Goal: Information Seeking & Learning: Learn about a topic

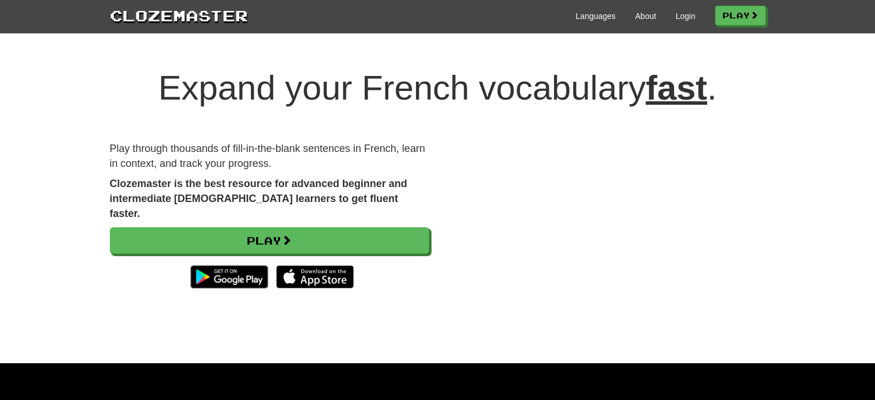
click at [840, 106] on div "Expand your French vocabulary fast . Play through thousands of fill-in-the-blan…" at bounding box center [437, 204] width 875 height 317
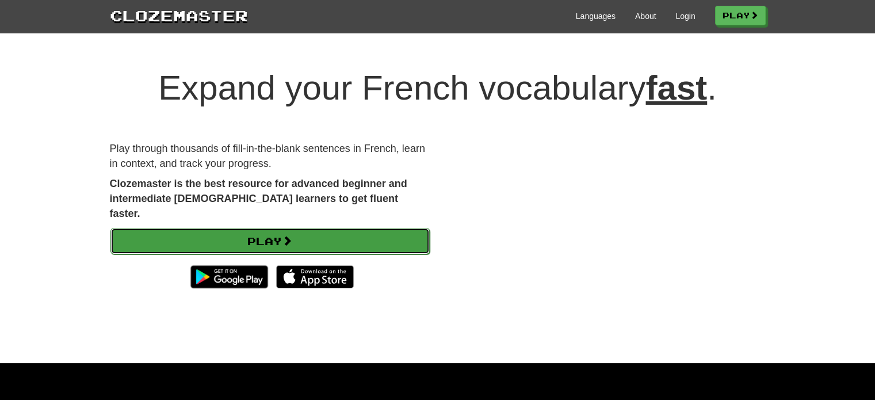
click at [270, 228] on link "Play" at bounding box center [269, 241] width 319 height 26
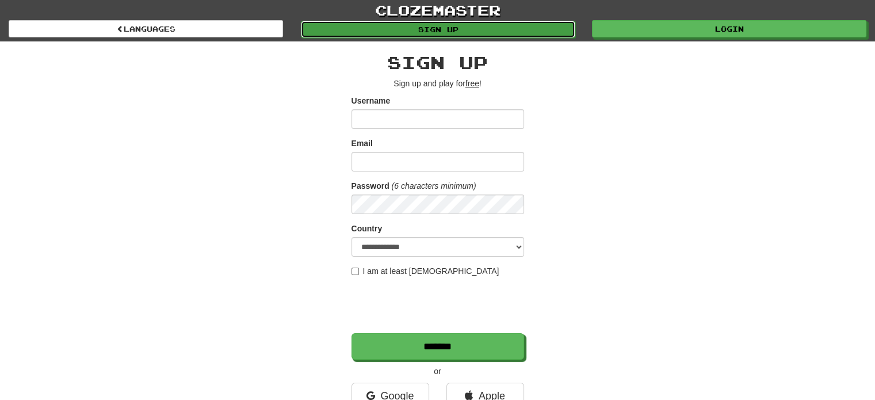
click at [445, 32] on link "Sign up" at bounding box center [438, 29] width 275 height 17
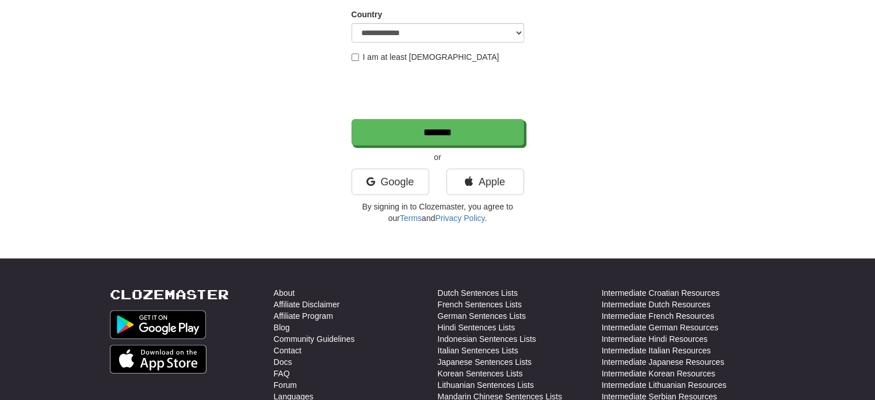
scroll to position [230, 0]
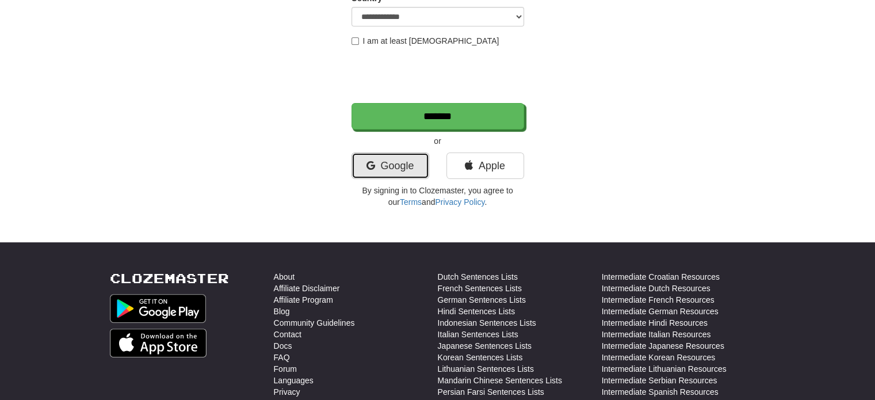
drag, startPoint x: 385, startPoint y: 167, endPoint x: 375, endPoint y: 169, distance: 9.9
click at [385, 167] on link "Google" at bounding box center [391, 166] width 78 height 26
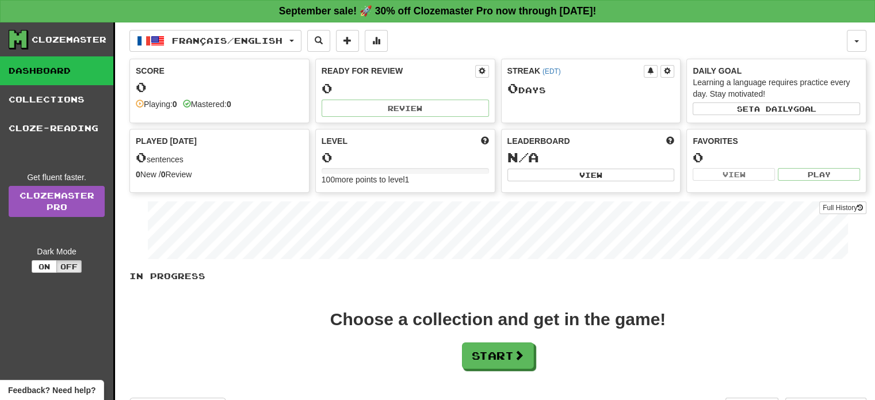
click at [753, 311] on div "Choose a collection and get in the game! Start" at bounding box center [497, 340] width 737 height 58
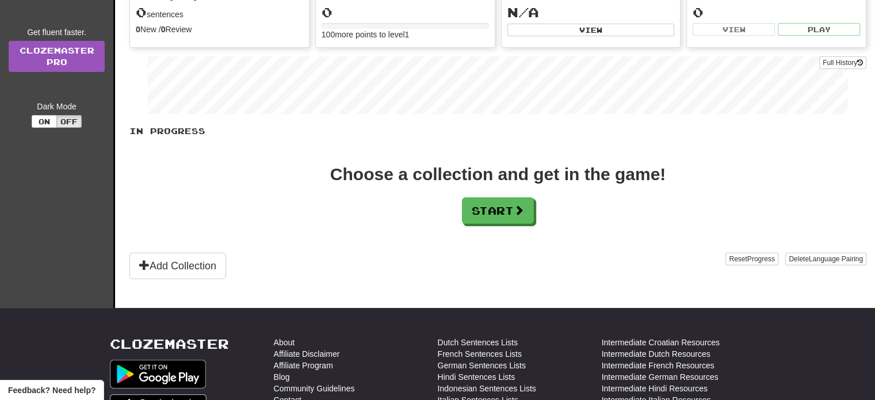
scroll to position [173, 0]
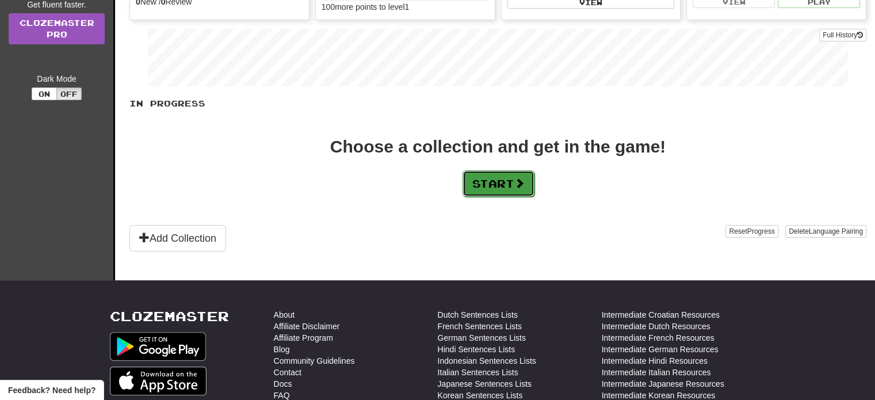
click at [525, 180] on span at bounding box center [520, 183] width 10 height 10
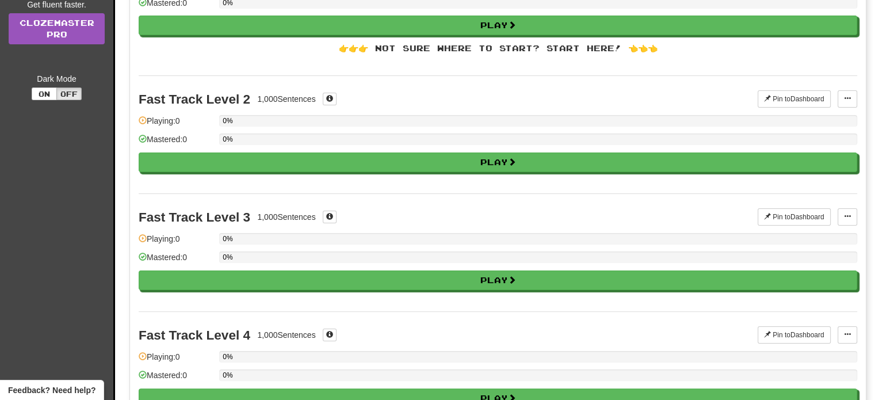
scroll to position [0, 0]
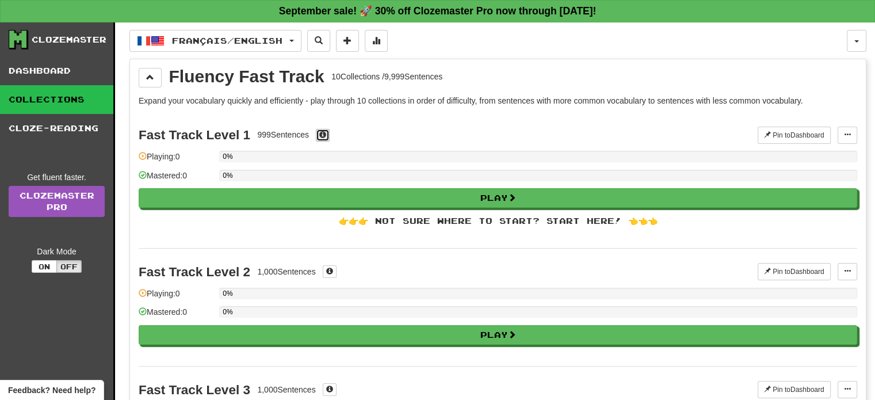
click at [321, 131] on span at bounding box center [322, 134] width 7 height 7
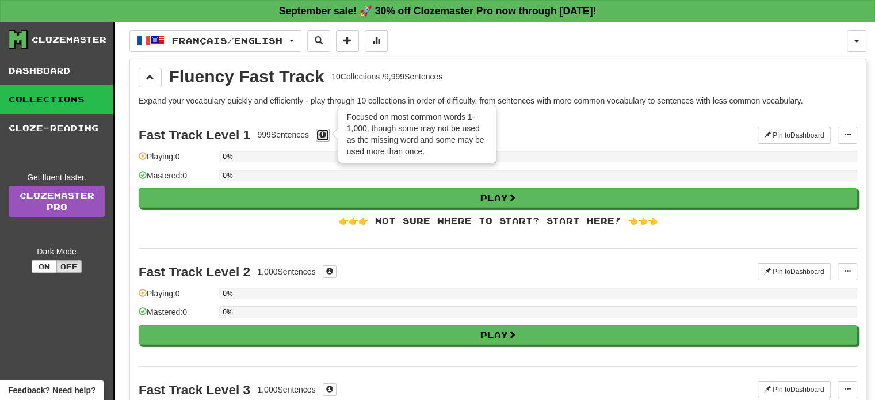
click at [320, 131] on button at bounding box center [323, 135] width 14 height 13
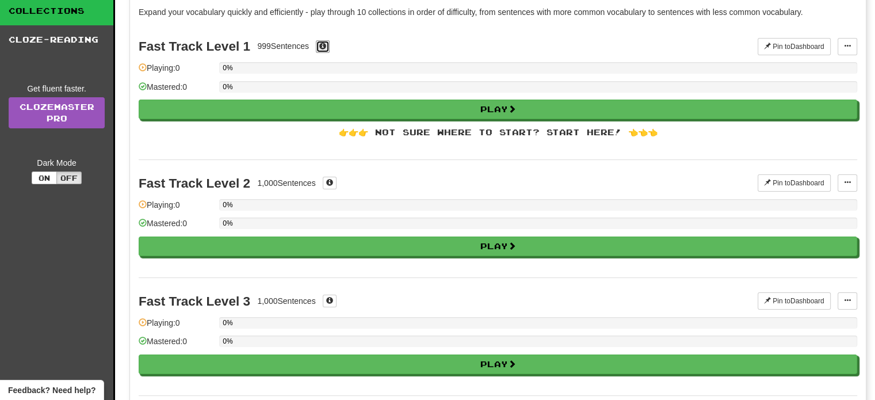
scroll to position [115, 0]
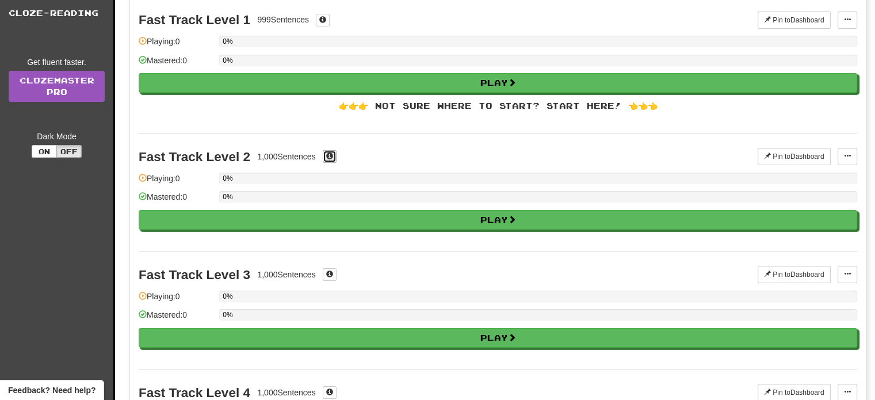
click at [327, 157] on button at bounding box center [330, 156] width 14 height 13
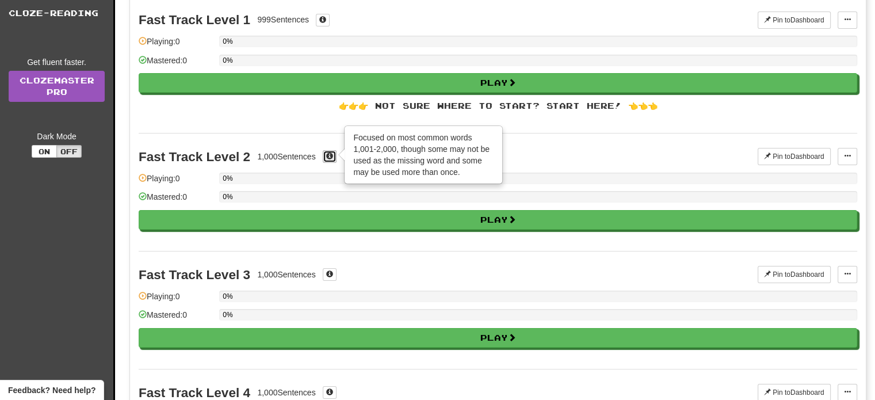
click at [327, 156] on button at bounding box center [330, 156] width 14 height 13
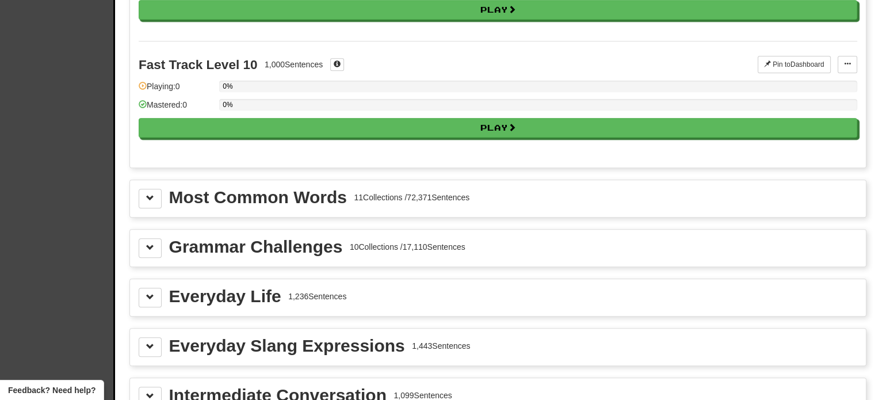
scroll to position [1209, 0]
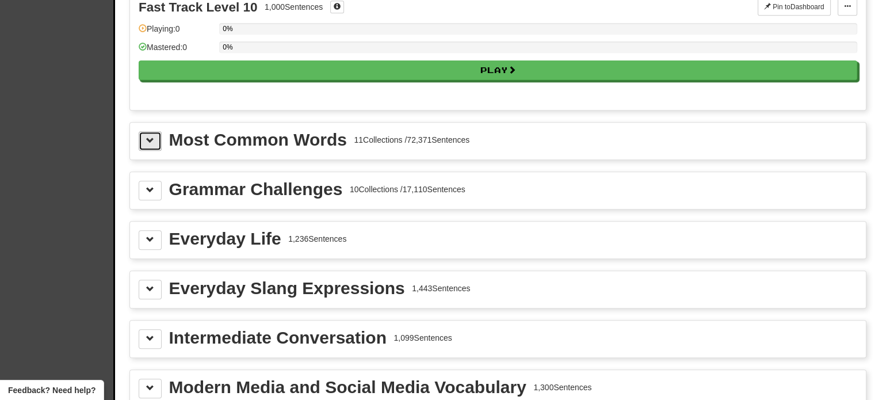
click at [146, 136] on span at bounding box center [150, 140] width 8 height 8
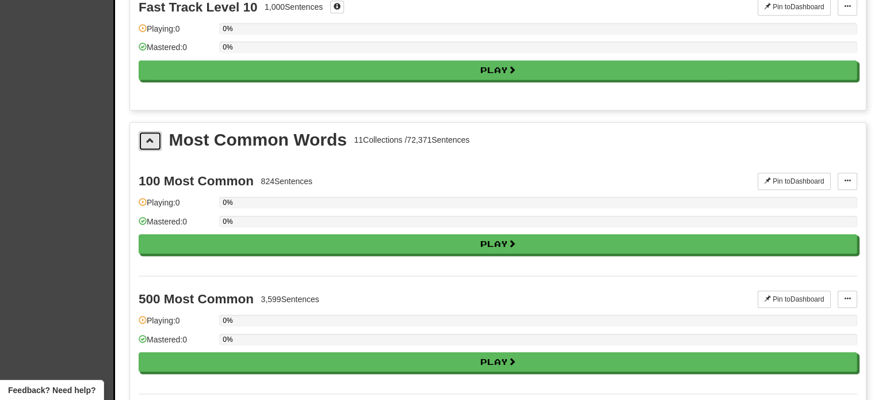
click at [146, 136] on span at bounding box center [150, 140] width 8 height 8
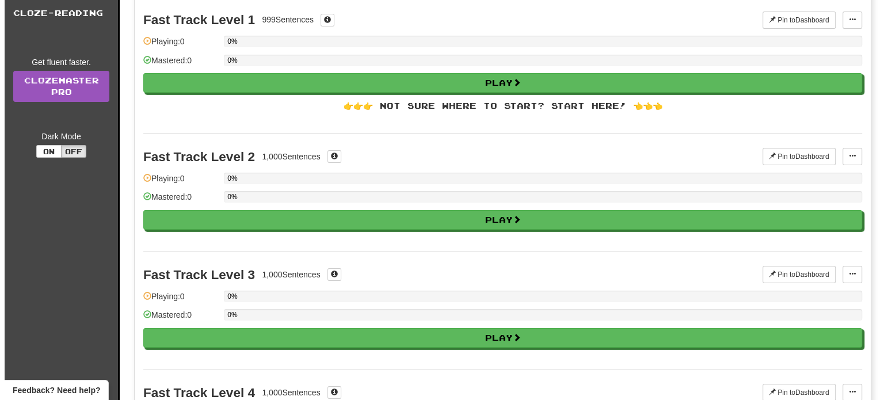
scroll to position [173, 0]
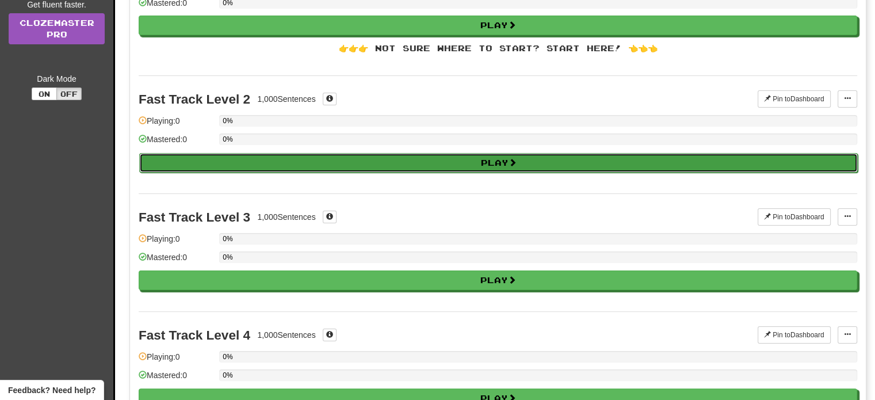
click at [357, 159] on button "Play" at bounding box center [498, 163] width 719 height 20
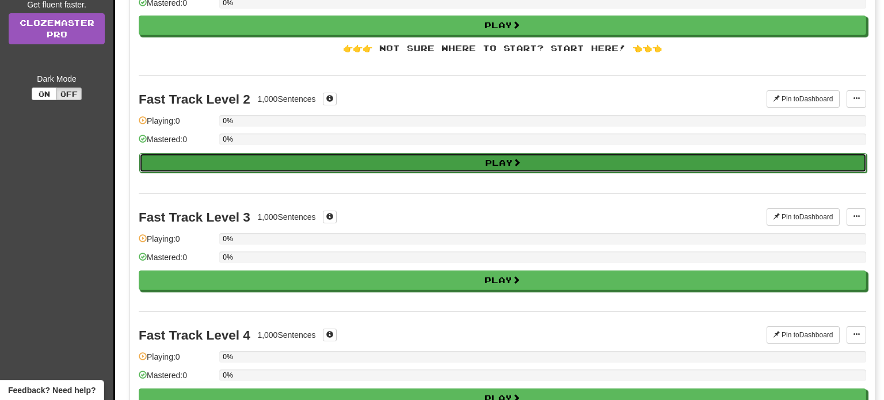
select select "**"
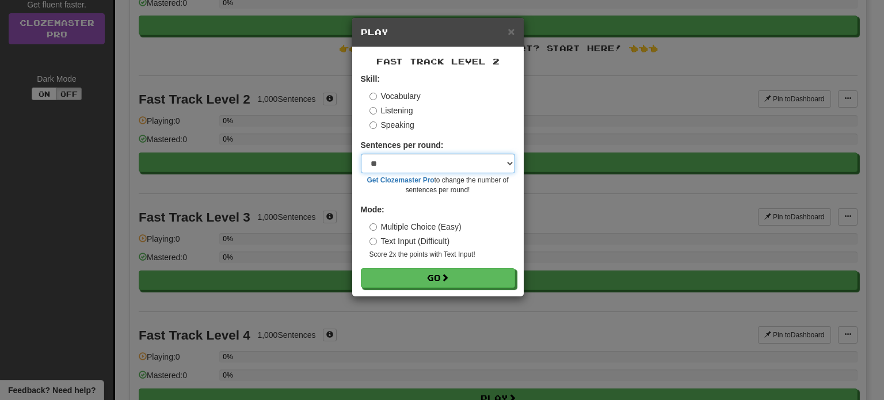
click at [414, 170] on select "* ** ** ** ** ** *** ********" at bounding box center [438, 164] width 154 height 20
click at [414, 161] on select "* ** ** ** ** ** *** ********" at bounding box center [438, 164] width 154 height 20
click at [396, 110] on label "Listening" at bounding box center [391, 111] width 44 height 12
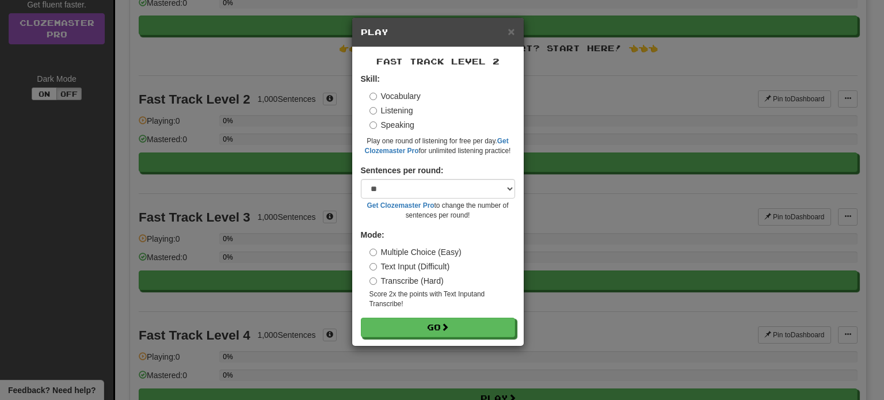
click at [407, 93] on label "Vocabulary" at bounding box center [394, 96] width 51 height 12
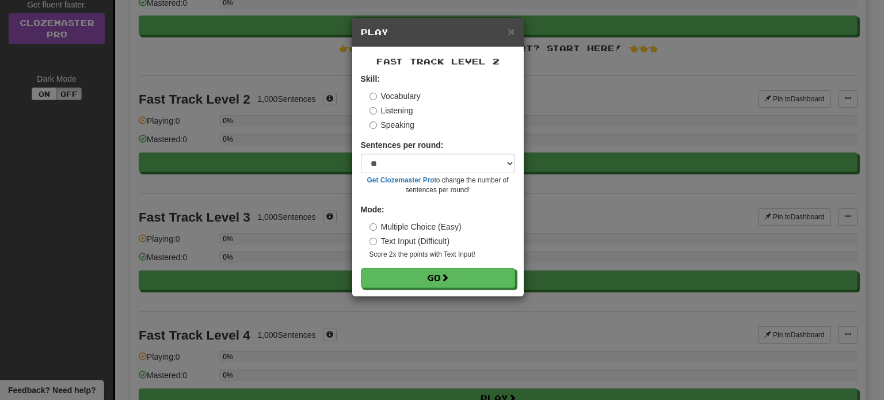
click at [399, 108] on label "Listening" at bounding box center [391, 111] width 44 height 12
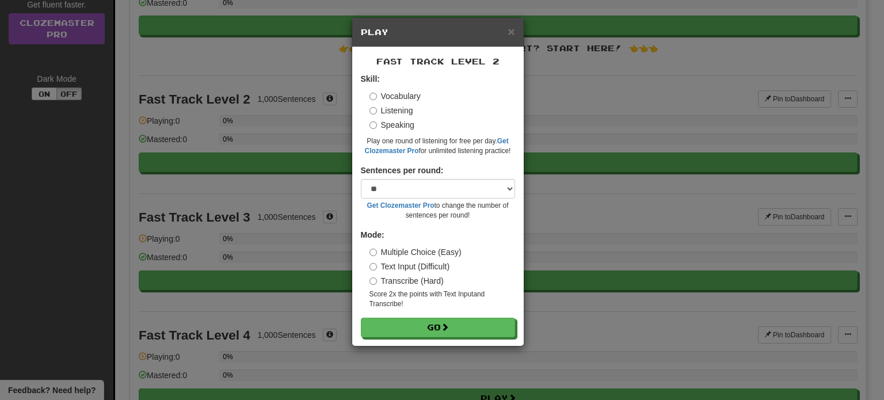
click at [407, 96] on label "Vocabulary" at bounding box center [394, 96] width 51 height 12
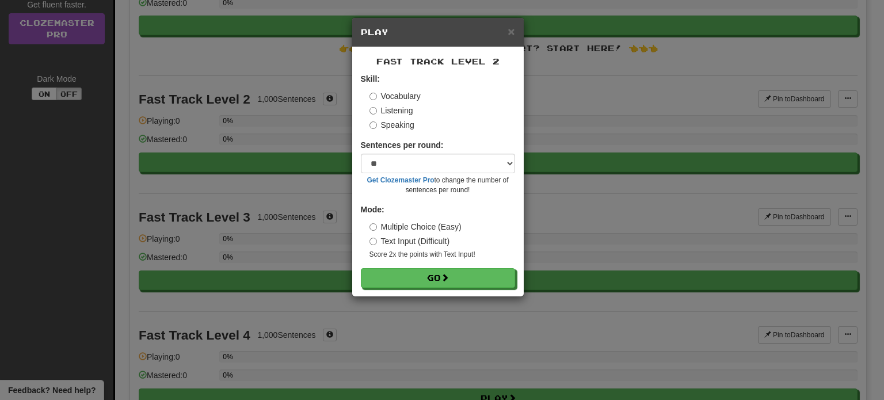
click at [397, 108] on label "Listening" at bounding box center [391, 111] width 44 height 12
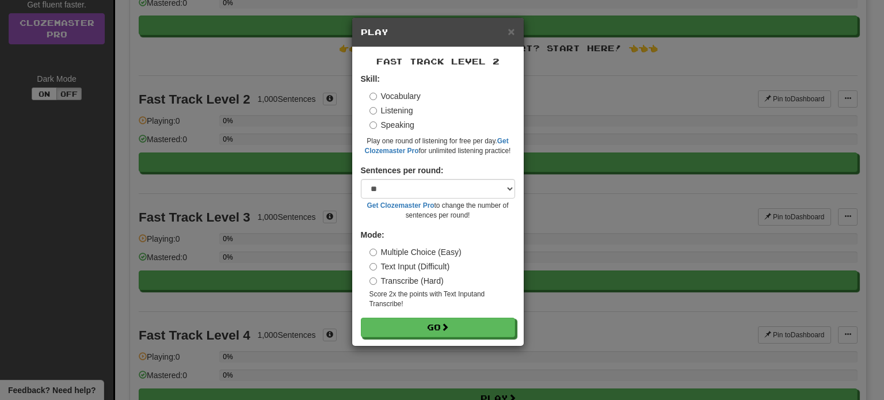
click at [396, 128] on label "Speaking" at bounding box center [391, 125] width 45 height 12
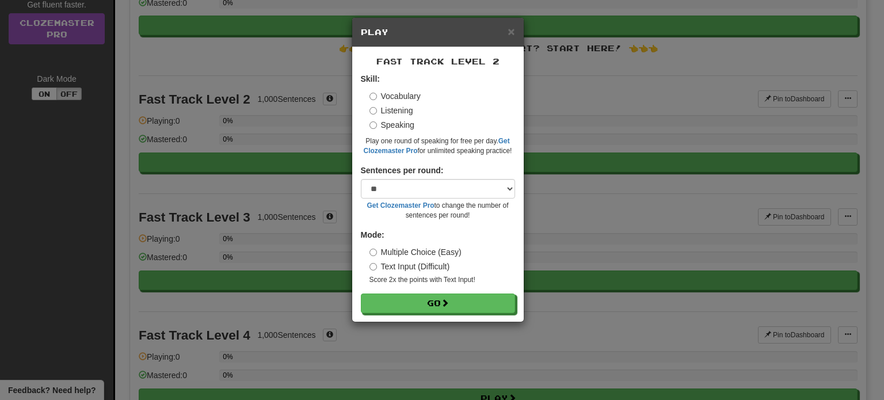
click at [401, 97] on label "Vocabulary" at bounding box center [394, 96] width 51 height 12
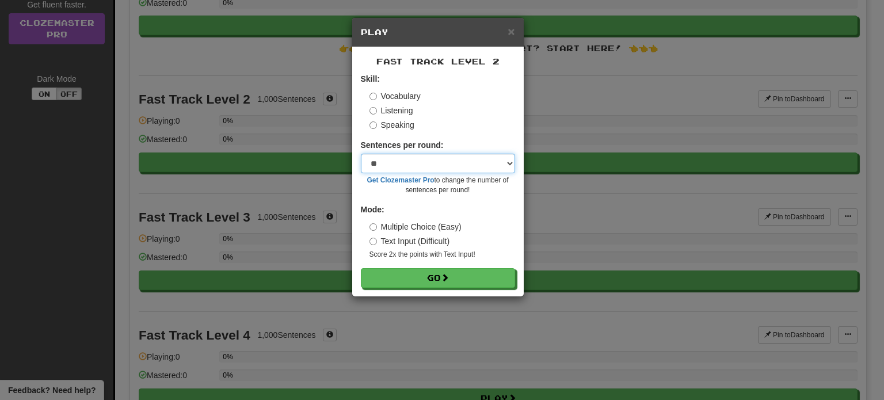
click at [424, 163] on select "* ** ** ** ** ** *** ********" at bounding box center [438, 164] width 154 height 20
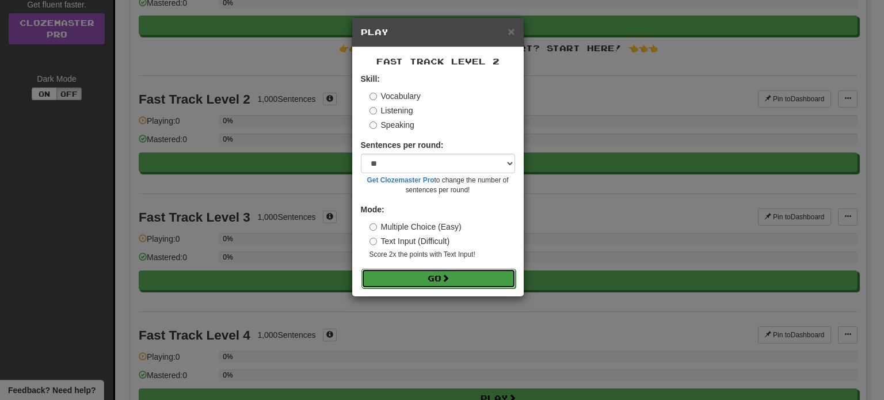
click at [448, 276] on span at bounding box center [445, 278] width 8 height 8
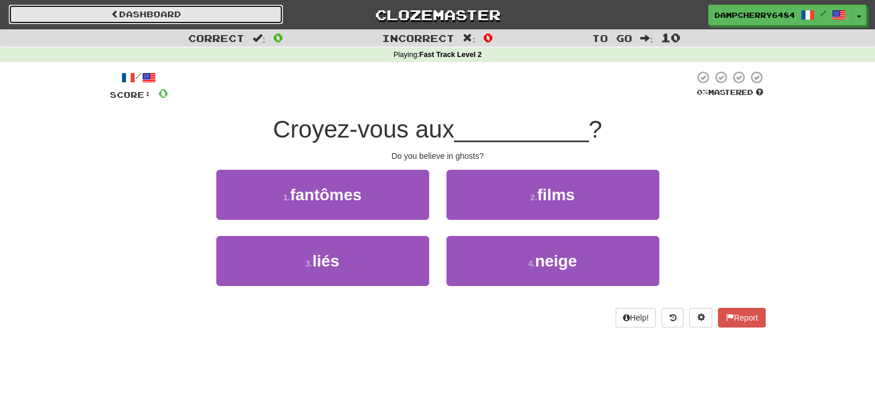
drag, startPoint x: 175, startPoint y: 14, endPoint x: 166, endPoint y: 14, distance: 9.2
click at [175, 14] on link "Dashboard" at bounding box center [146, 15] width 275 height 20
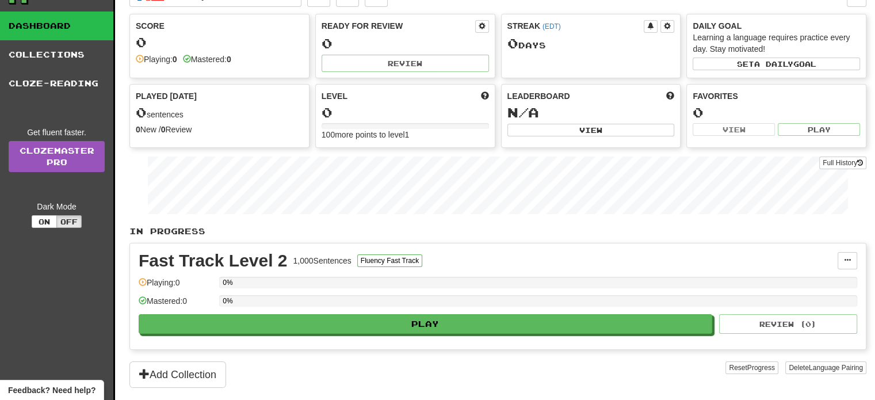
scroll to position [115, 0]
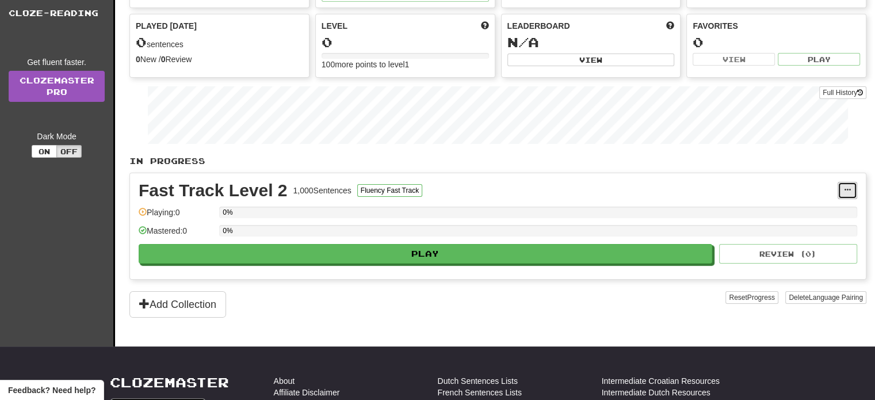
click at [848, 182] on button at bounding box center [848, 190] width 20 height 17
click at [824, 233] on span "Unpin from Dashboard" at bounding box center [804, 237] width 81 height 9
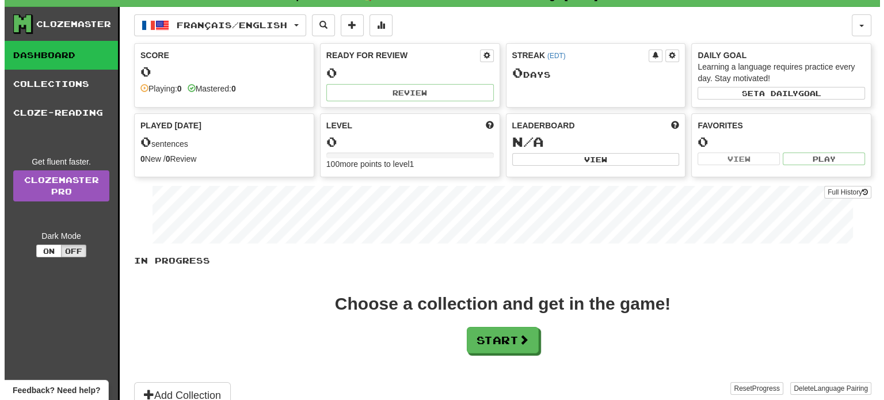
scroll to position [0, 0]
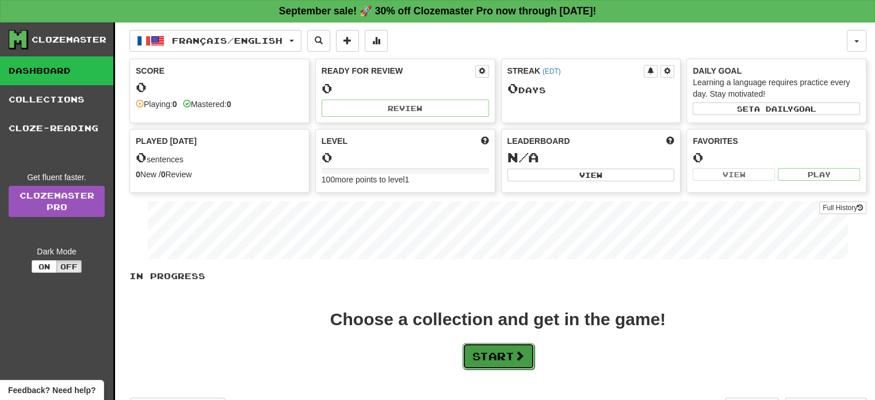
click at [479, 343] on button "Start" at bounding box center [499, 356] width 72 height 26
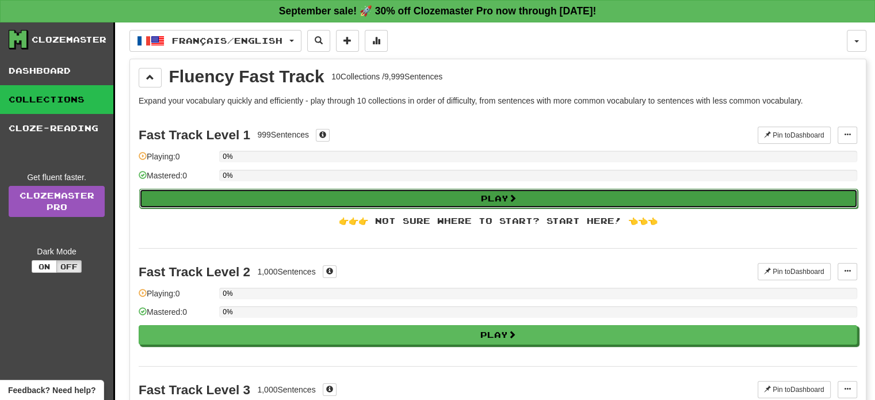
click at [461, 200] on button "Play" at bounding box center [498, 199] width 719 height 20
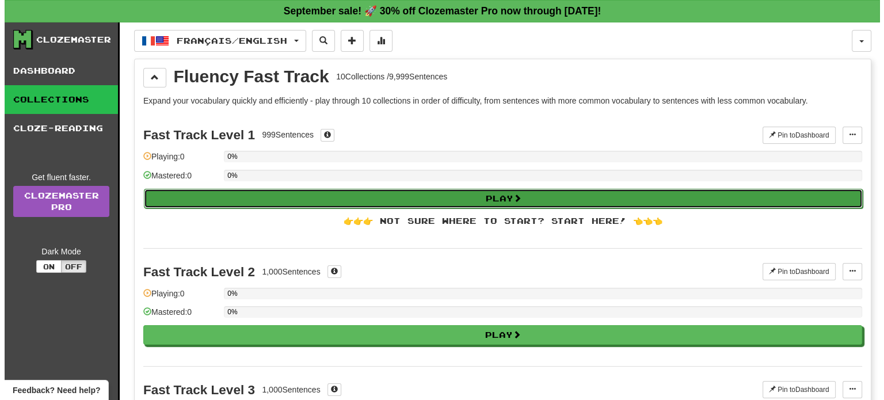
select select "**"
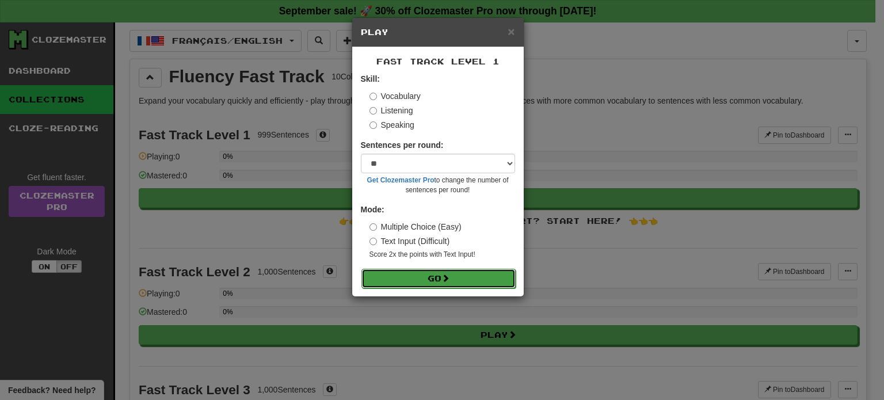
click at [430, 280] on button "Go" at bounding box center [438, 279] width 154 height 20
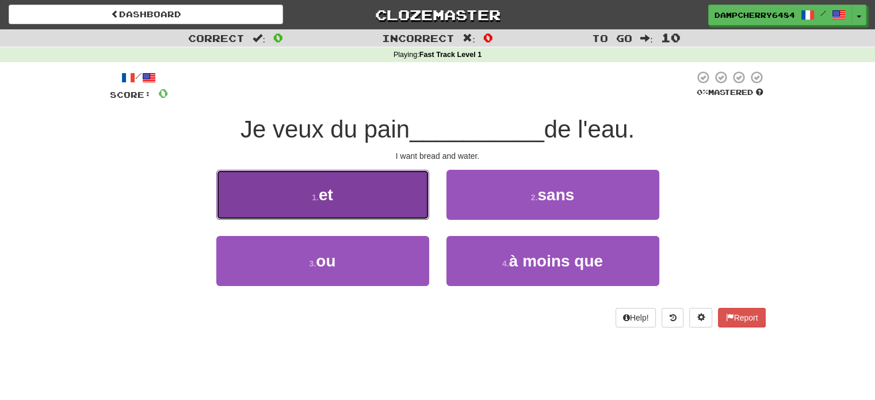
click at [334, 190] on button "1 . et" at bounding box center [322, 195] width 213 height 50
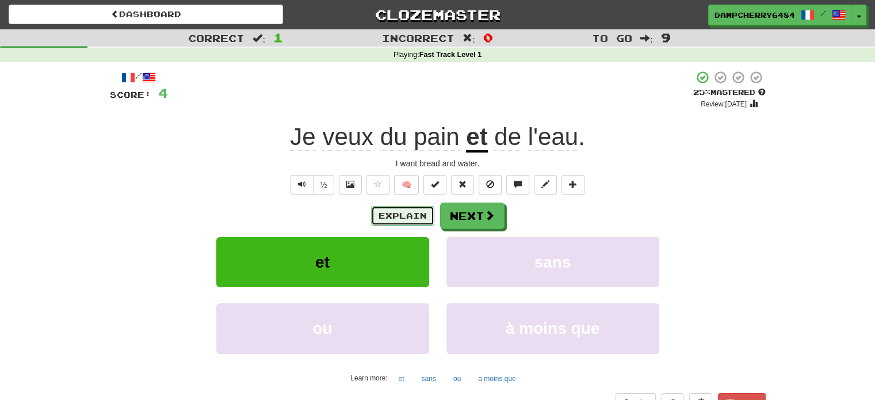
click at [403, 215] on button "Explain" at bounding box center [402, 216] width 63 height 20
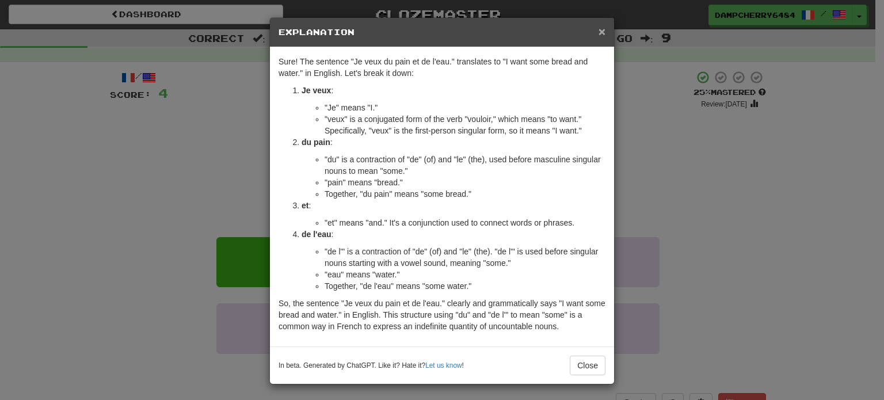
click at [599, 29] on span "×" at bounding box center [602, 31] width 7 height 13
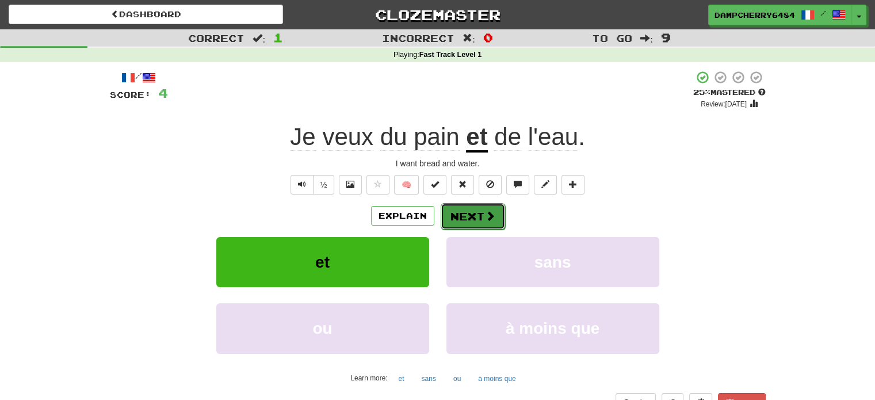
click at [456, 218] on button "Next" at bounding box center [473, 216] width 64 height 26
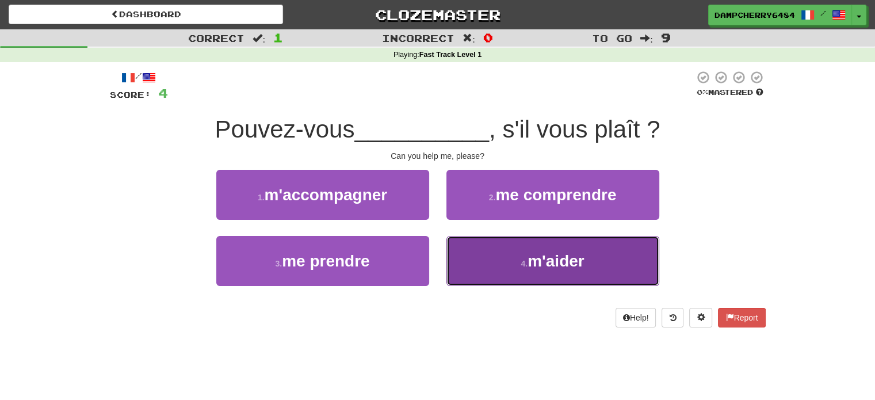
click at [498, 264] on button "4 . m'aider" at bounding box center [553, 261] width 213 height 50
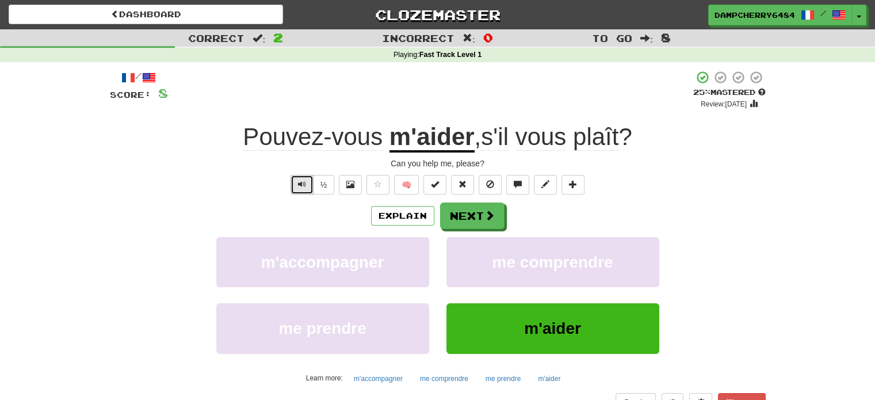
click at [296, 184] on button "Text-to-speech controls" at bounding box center [302, 185] width 23 height 20
click at [327, 184] on button "½" at bounding box center [324, 185] width 22 height 20
click at [350, 181] on span at bounding box center [350, 184] width 8 height 8
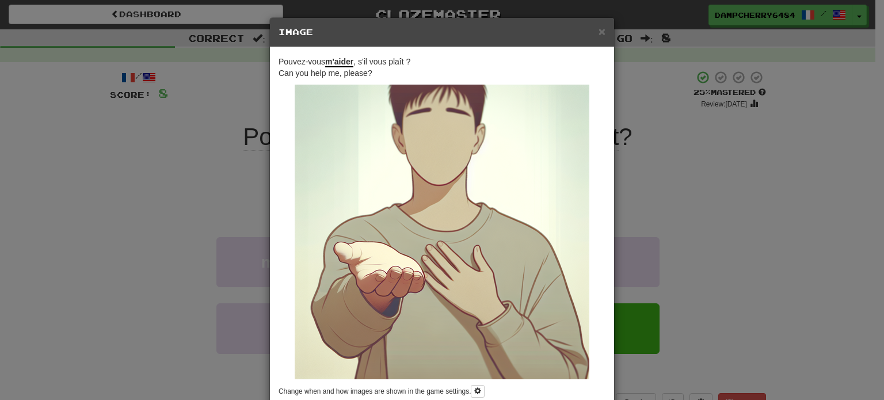
click at [603, 29] on div "× Image" at bounding box center [442, 32] width 344 height 29
click at [599, 33] on span "×" at bounding box center [602, 31] width 7 height 13
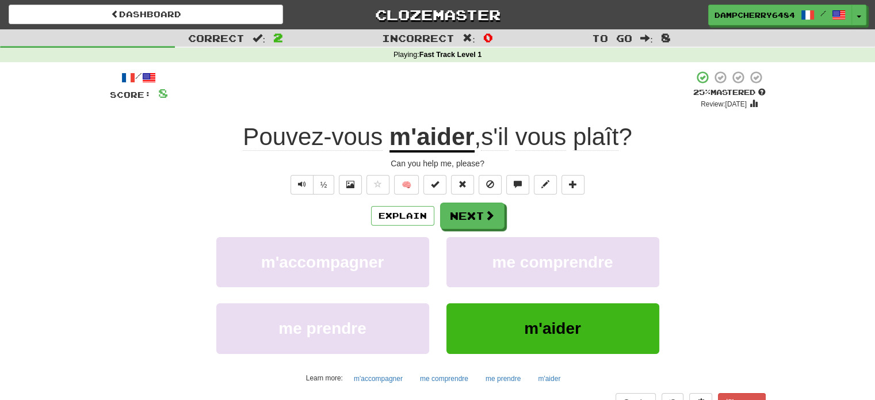
click at [693, 188] on div "½ 🧠" at bounding box center [438, 185] width 656 height 20
click at [306, 181] on span "Text-to-speech controls" at bounding box center [302, 184] width 8 height 8
click at [725, 207] on div "Explain Next" at bounding box center [438, 216] width 656 height 26
click at [402, 220] on button "Explain" at bounding box center [402, 216] width 63 height 20
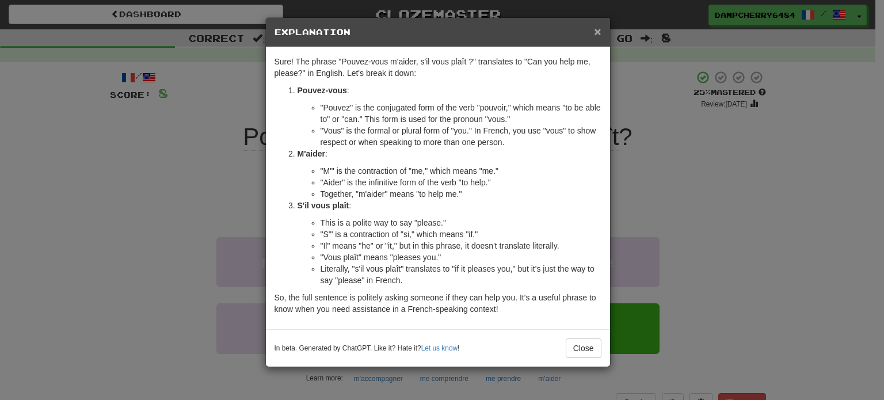
click at [594, 29] on span "×" at bounding box center [597, 31] width 7 height 13
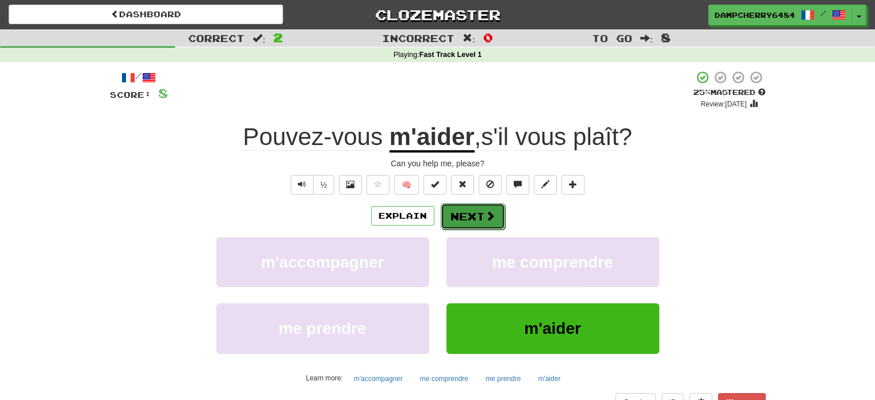
click at [481, 215] on button "Next" at bounding box center [473, 216] width 64 height 26
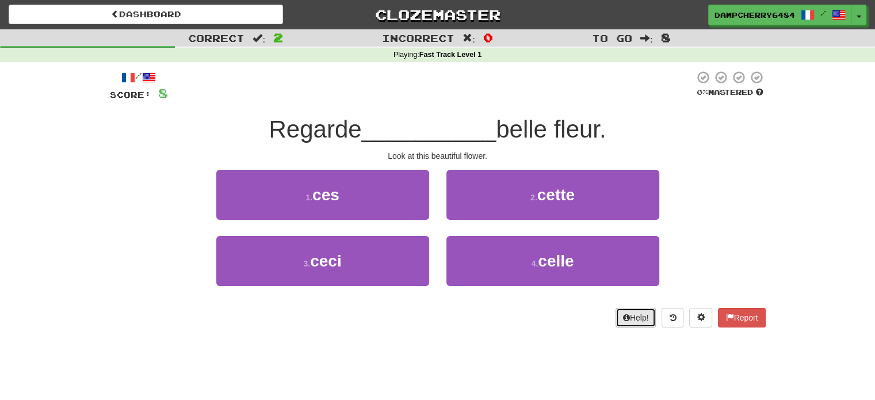
click at [630, 313] on button "Help!" at bounding box center [636, 318] width 41 height 20
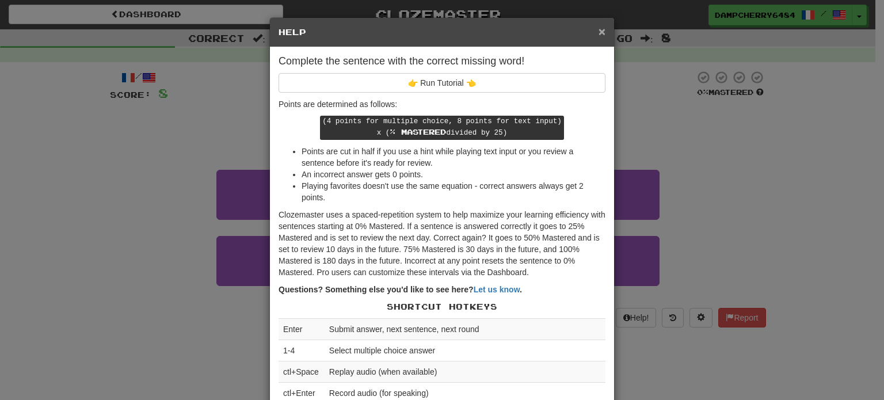
click at [600, 28] on span "×" at bounding box center [602, 31] width 7 height 13
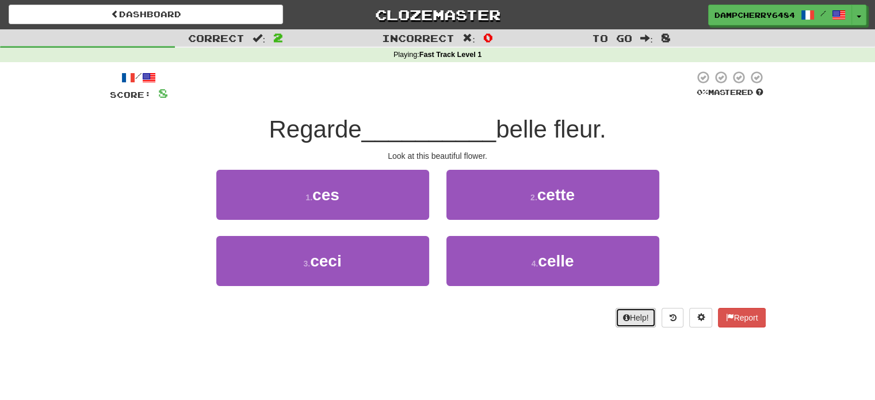
click at [623, 317] on icon at bounding box center [626, 318] width 7 height 8
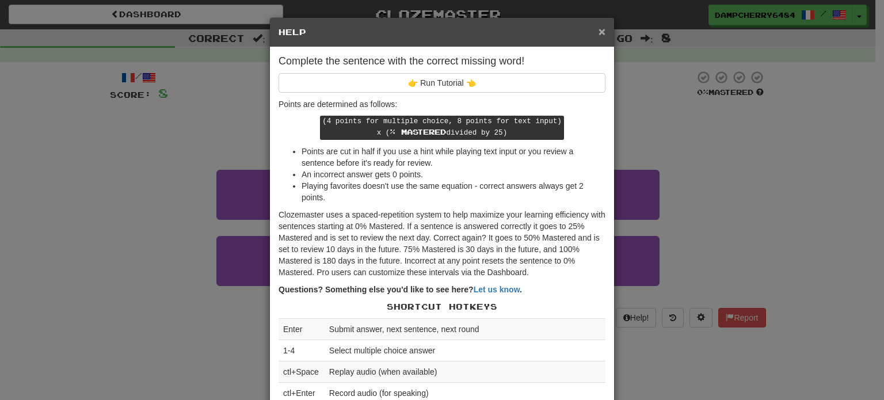
click at [599, 35] on span "×" at bounding box center [602, 31] width 7 height 13
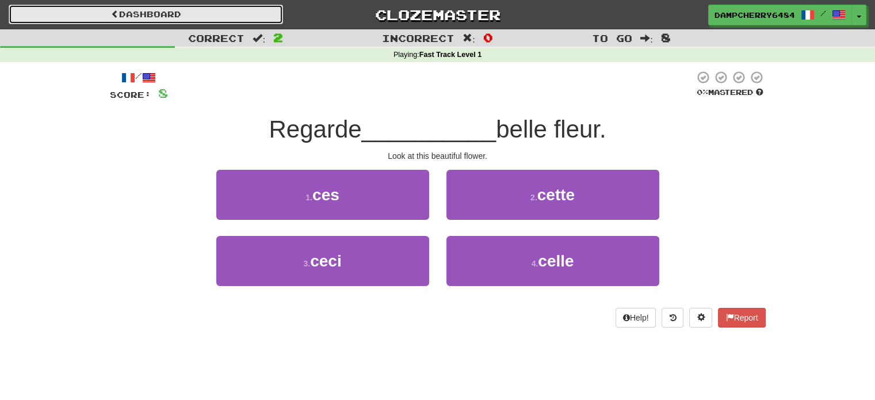
click at [161, 16] on link "Dashboard" at bounding box center [146, 15] width 275 height 20
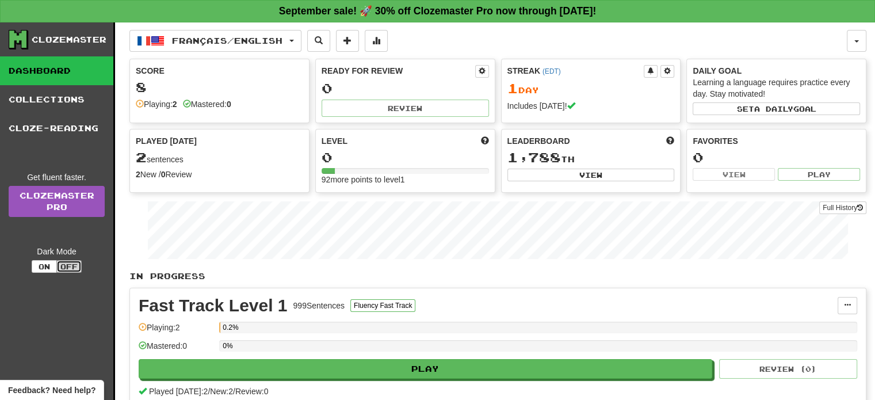
click at [70, 266] on button "Off" at bounding box center [68, 266] width 25 height 13
click at [39, 266] on button "On" at bounding box center [44, 266] width 25 height 13
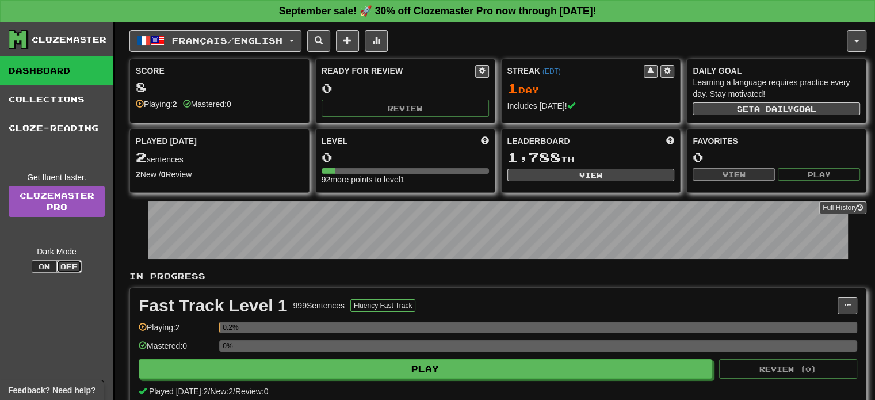
click at [73, 267] on button "Off" at bounding box center [68, 266] width 25 height 13
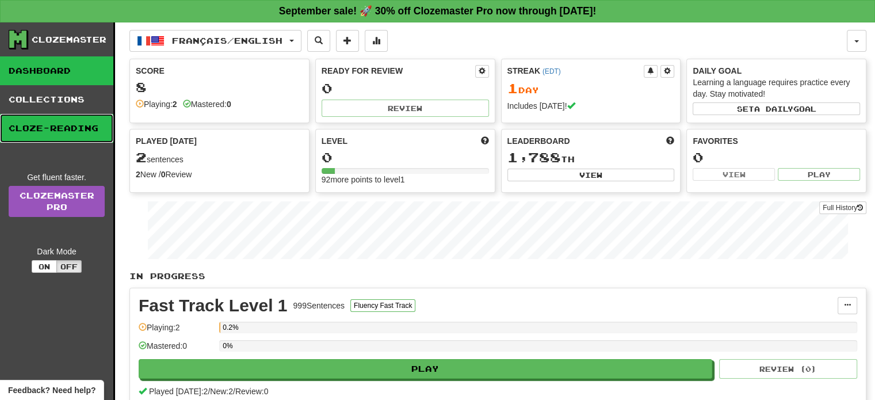
click at [77, 133] on link "Cloze-Reading" at bounding box center [56, 128] width 113 height 29
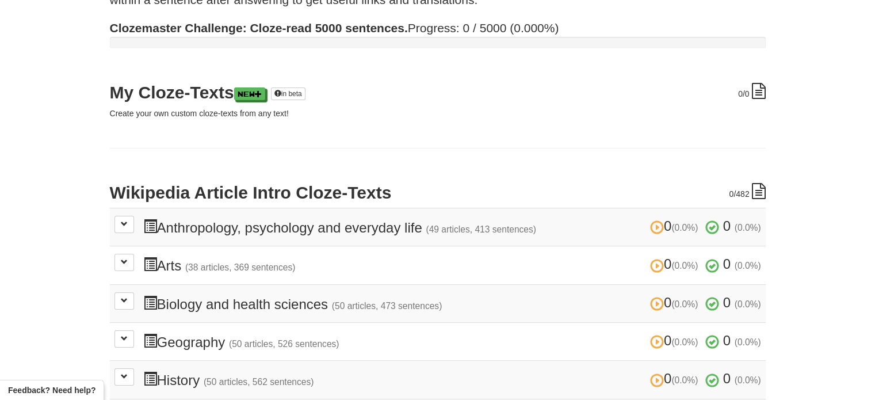
scroll to position [115, 0]
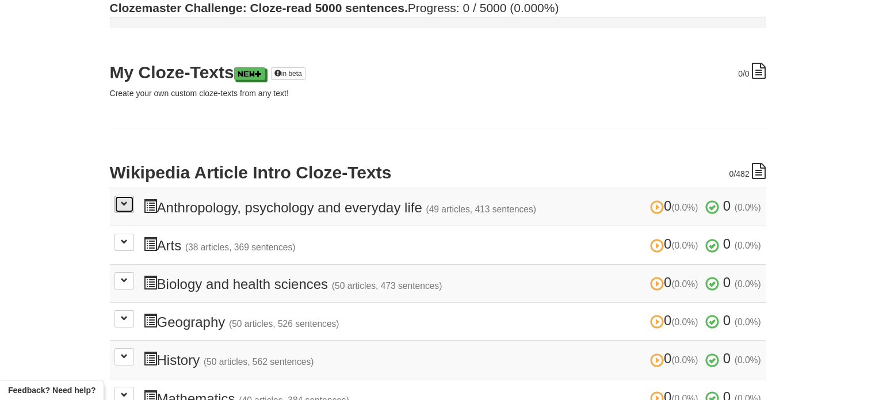
click at [121, 205] on span at bounding box center [124, 203] width 7 height 7
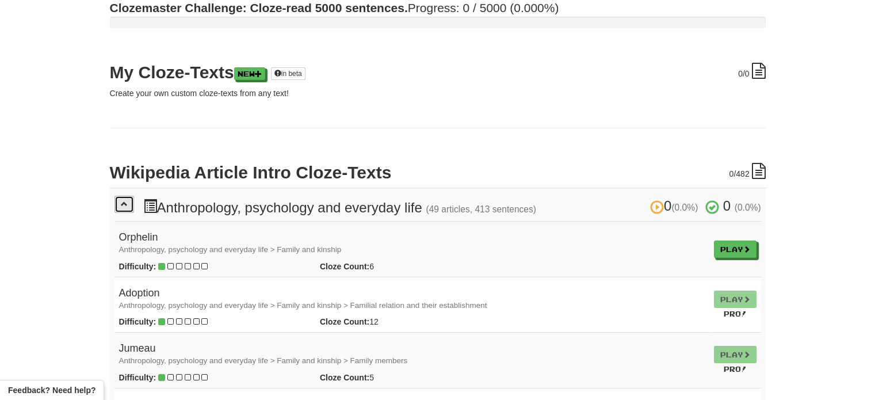
click at [121, 205] on span at bounding box center [124, 203] width 7 height 7
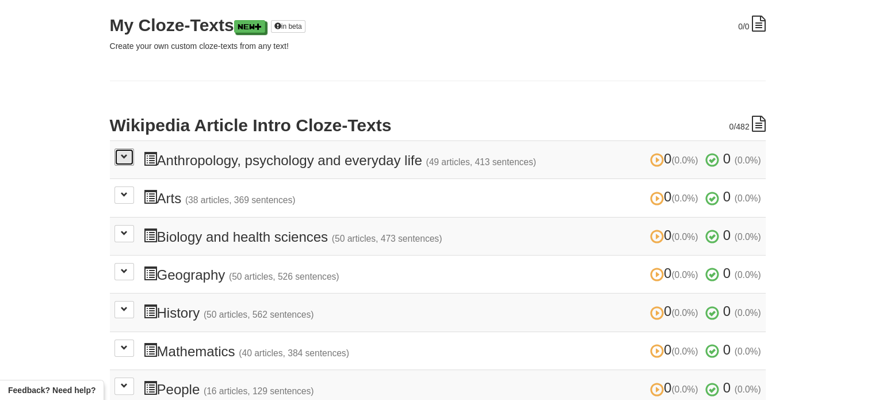
scroll to position [0, 0]
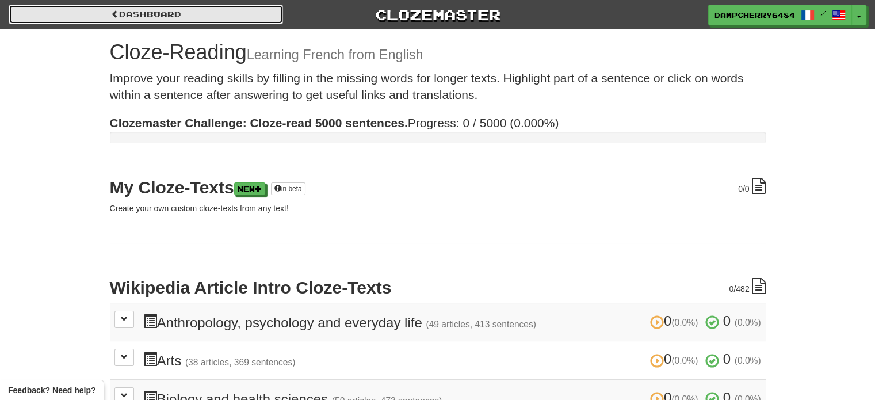
click at [113, 13] on span at bounding box center [115, 14] width 8 height 8
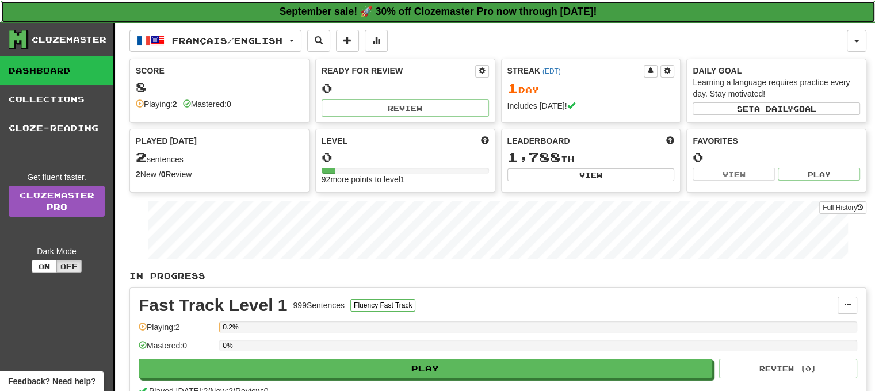
click at [402, 10] on strong "September sale! 🚀 30% off Clozemaster Pro now through Sunday September 21!" at bounding box center [439, 12] width 318 height 12
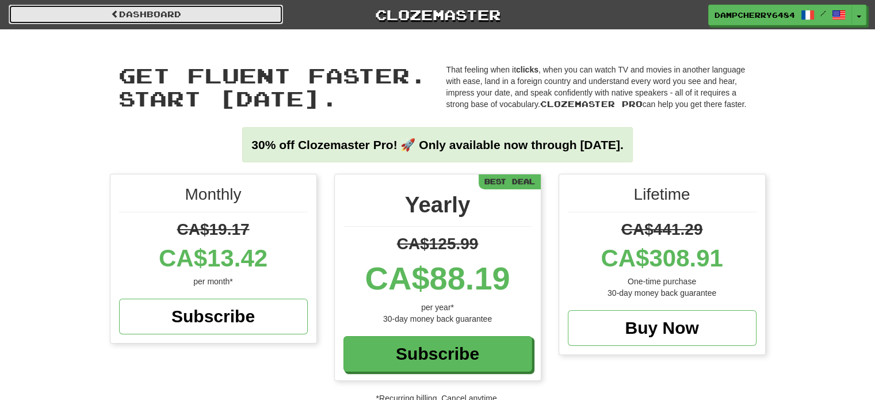
click at [219, 14] on link "Dashboard" at bounding box center [146, 15] width 275 height 20
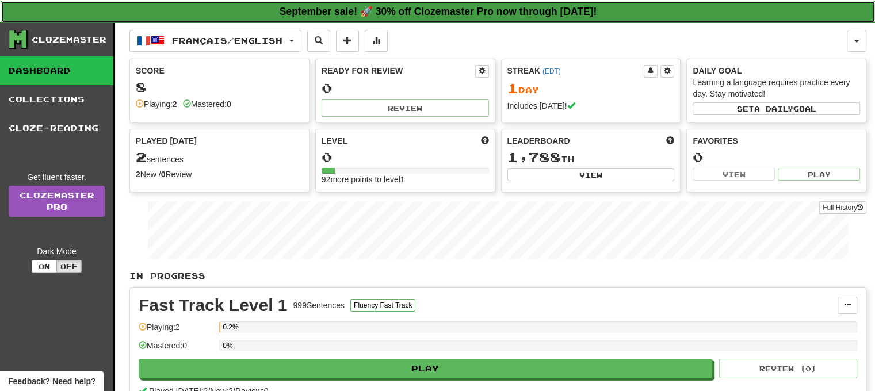
click at [395, 12] on strong "September sale! 🚀 30% off Clozemaster Pro now through [DATE]!" at bounding box center [439, 12] width 318 height 12
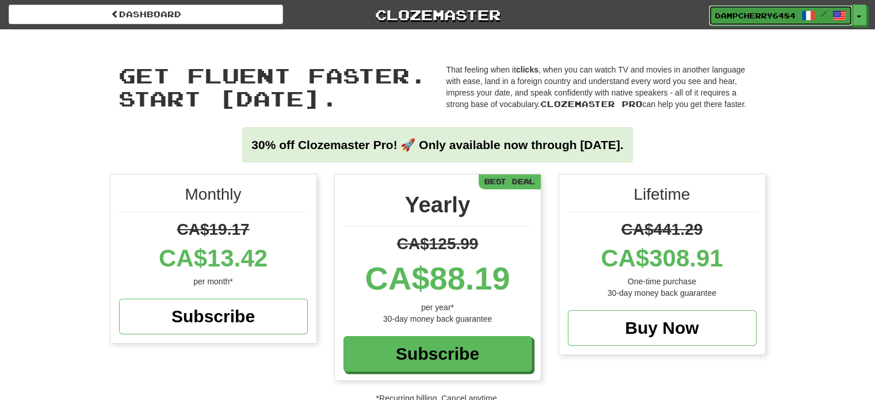
click at [809, 16] on span at bounding box center [809, 16] width 14 height 14
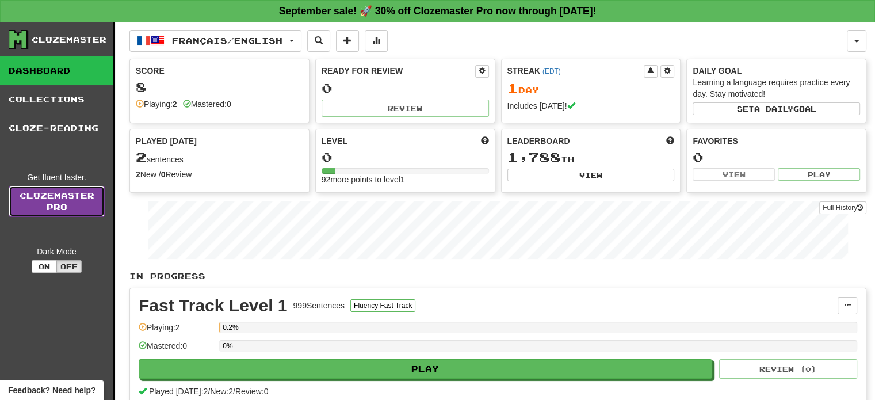
click at [43, 204] on link "Clozemaster Pro" at bounding box center [57, 201] width 96 height 31
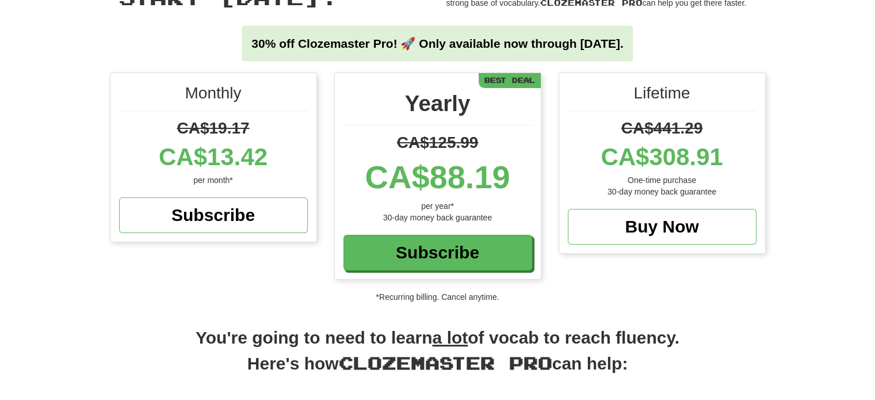
scroll to position [115, 0]
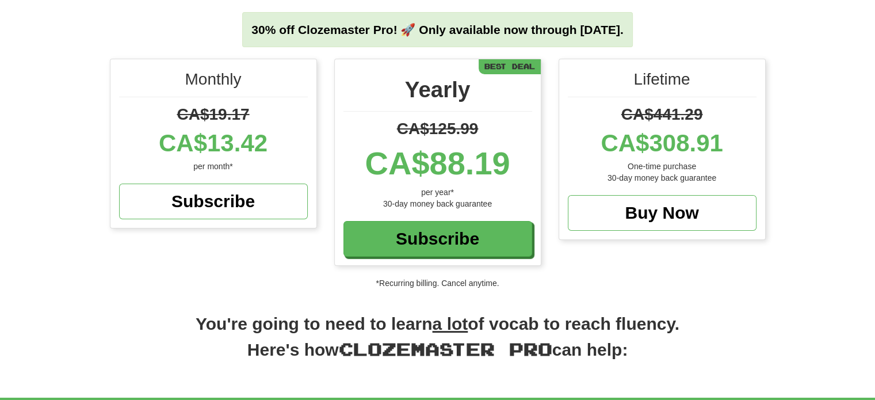
click at [192, 243] on div "Monthly CA$19.17 CA$13.42 per month* Subscribe Yearly CA$125.99 CA$88.19 per ye…" at bounding box center [437, 168] width 673 height 219
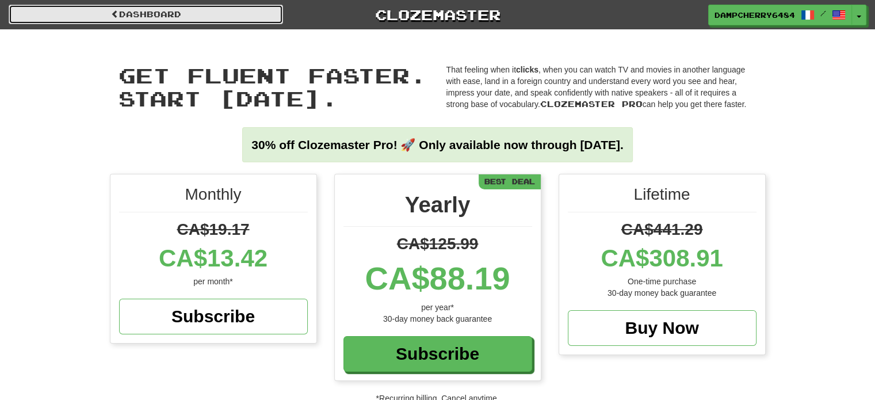
click at [130, 13] on link "Dashboard" at bounding box center [146, 15] width 275 height 20
